Goal: Task Accomplishment & Management: Manage account settings

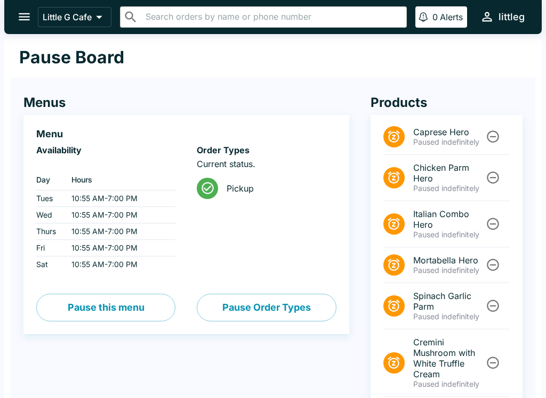
scroll to position [120, 0]
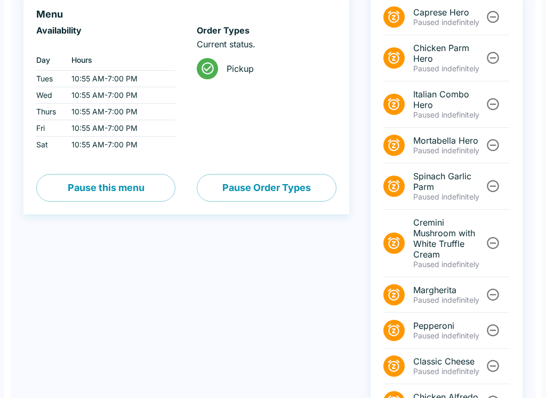
click at [495, 17] on icon "Unpause" at bounding box center [492, 17] width 14 height 14
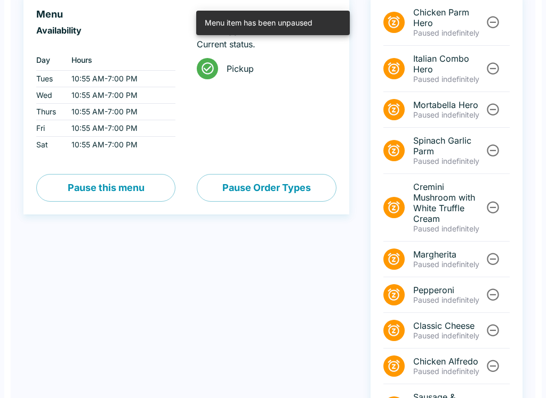
click at [490, 20] on icon "Unpause" at bounding box center [492, 22] width 14 height 14
click at [490, 61] on icon "Unpause" at bounding box center [492, 68] width 14 height 14
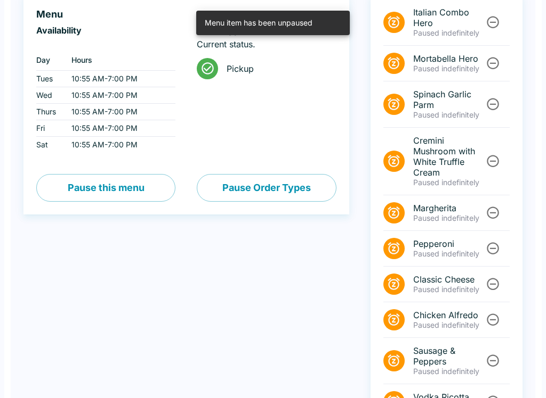
click at [497, 21] on icon "Unpause" at bounding box center [492, 22] width 14 height 14
click at [497, 58] on icon "Unpause" at bounding box center [492, 64] width 12 height 12
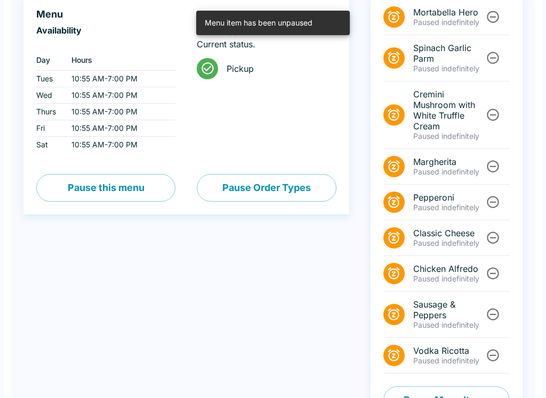
click at [497, 20] on icon "Unpause" at bounding box center [492, 17] width 14 height 14
click at [496, 48] on button "Unpause" at bounding box center [493, 58] width 20 height 20
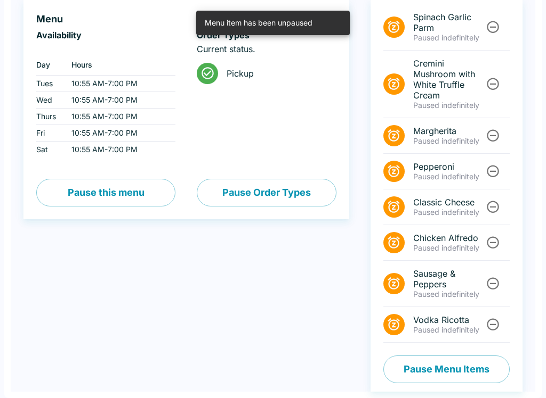
click at [499, 18] on div at bounding box center [492, 27] width 18 height 20
click at [499, 17] on div "Products Spinach Garlic Parm Paused indefinitely Cremini Mushroom with White Tr…" at bounding box center [435, 175] width 173 height 434
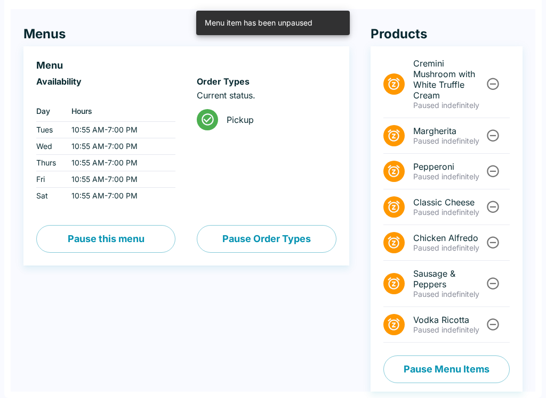
click at [490, 23] on div "Products Cremini Mushroom with White Truffle Cream Paused indefinitely [PERSON_…" at bounding box center [435, 198] width 173 height 387
click at [490, 22] on div "Products Cremini Mushroom with White Truffle Cream Paused indefinitely [PERSON_…" at bounding box center [435, 198] width 173 height 387
click at [489, 77] on button "Unpause" at bounding box center [493, 84] width 20 height 20
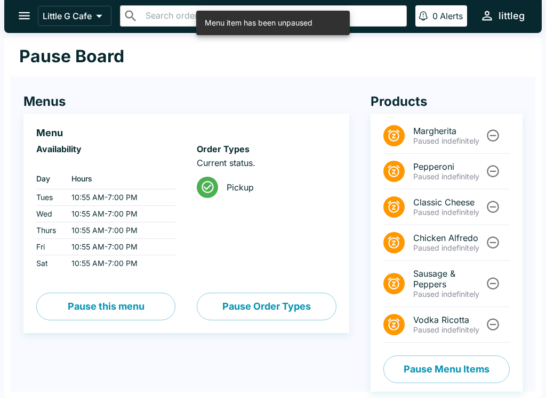
click at [494, 88] on div "Products [PERSON_NAME] indefinitely Pepperoni Paused indefinitely Classic Chees…" at bounding box center [435, 232] width 173 height 320
click at [495, 139] on icon "Unpause" at bounding box center [492, 135] width 14 height 14
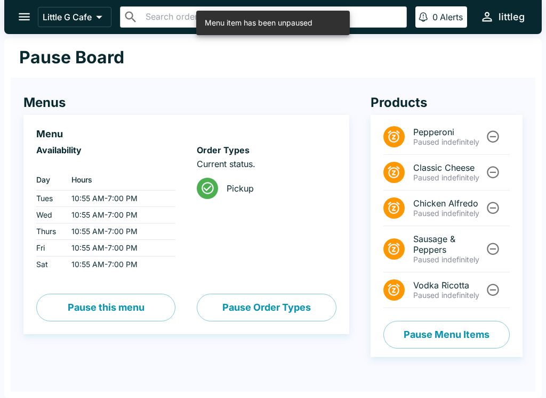
click at [492, 129] on button "Unpause" at bounding box center [493, 137] width 20 height 20
click at [492, 128] on button "Unpause" at bounding box center [493, 137] width 20 height 20
click at [494, 165] on icon "Unpause" at bounding box center [492, 172] width 14 height 14
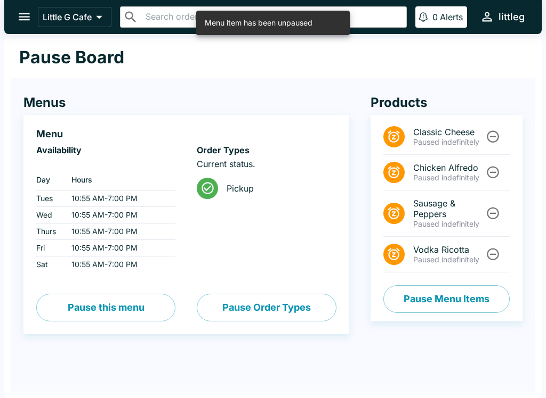
click at [494, 140] on icon "Unpause" at bounding box center [492, 136] width 14 height 14
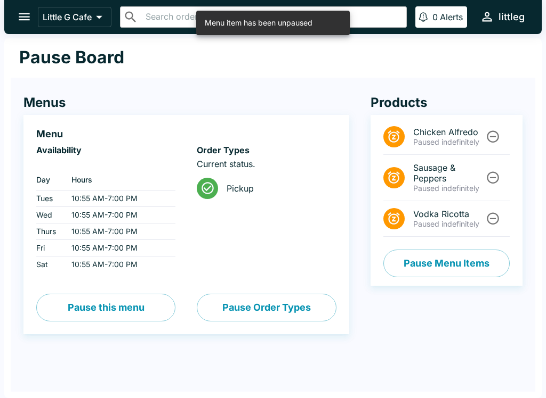
click at [496, 136] on icon "Unpause" at bounding box center [492, 136] width 14 height 14
click at [496, 135] on icon "Unpause" at bounding box center [492, 136] width 14 height 14
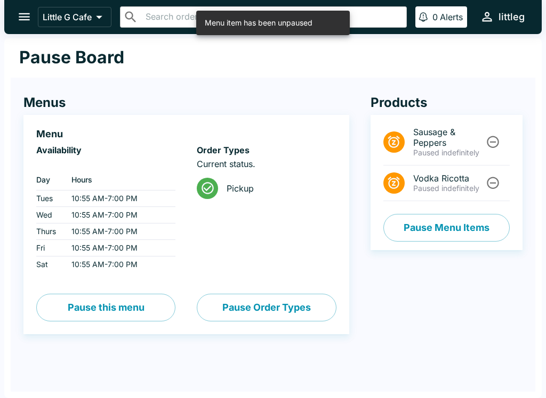
click at [498, 134] on button "Unpause" at bounding box center [493, 142] width 20 height 20
click at [495, 132] on li "Sausage & Peppers Paused indefinitely" at bounding box center [446, 142] width 126 height 46
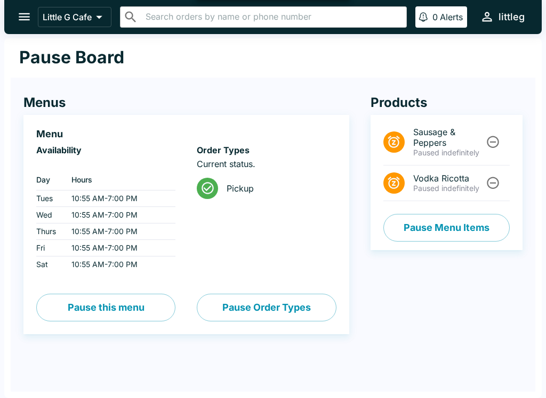
click at [497, 176] on icon "Unpause" at bounding box center [492, 183] width 14 height 14
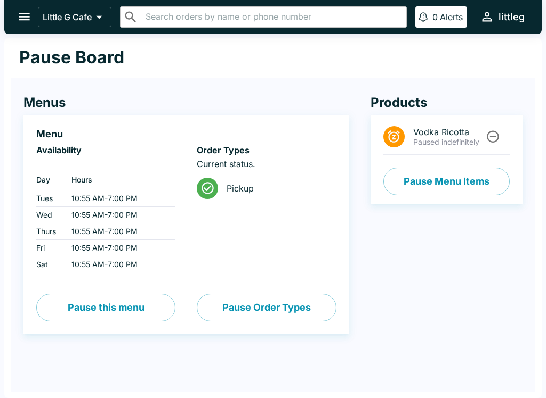
click at [497, 138] on icon "Unpause" at bounding box center [492, 136] width 14 height 14
